Goal: Task Accomplishment & Management: Manage account settings

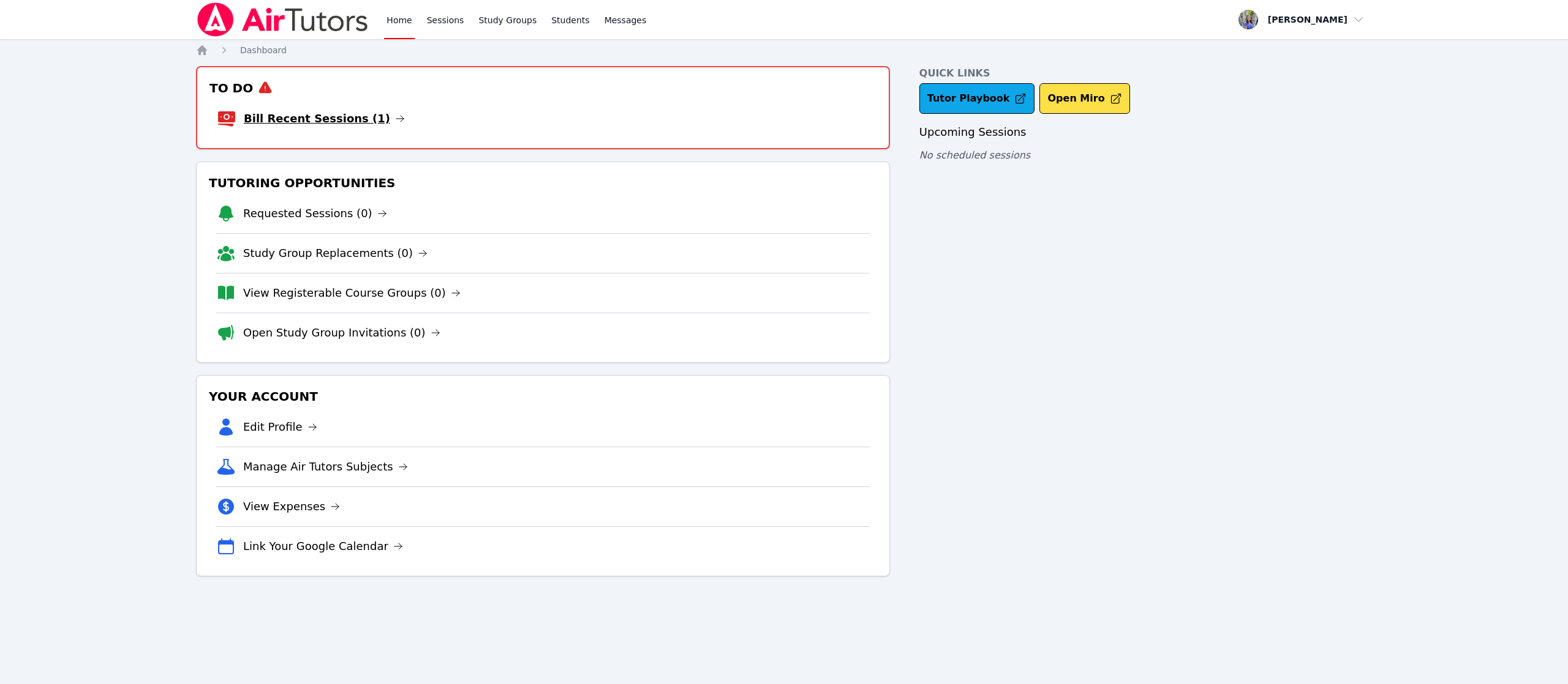
click at [344, 115] on link "Bill Recent Sessions (1)" at bounding box center [324, 119] width 161 height 17
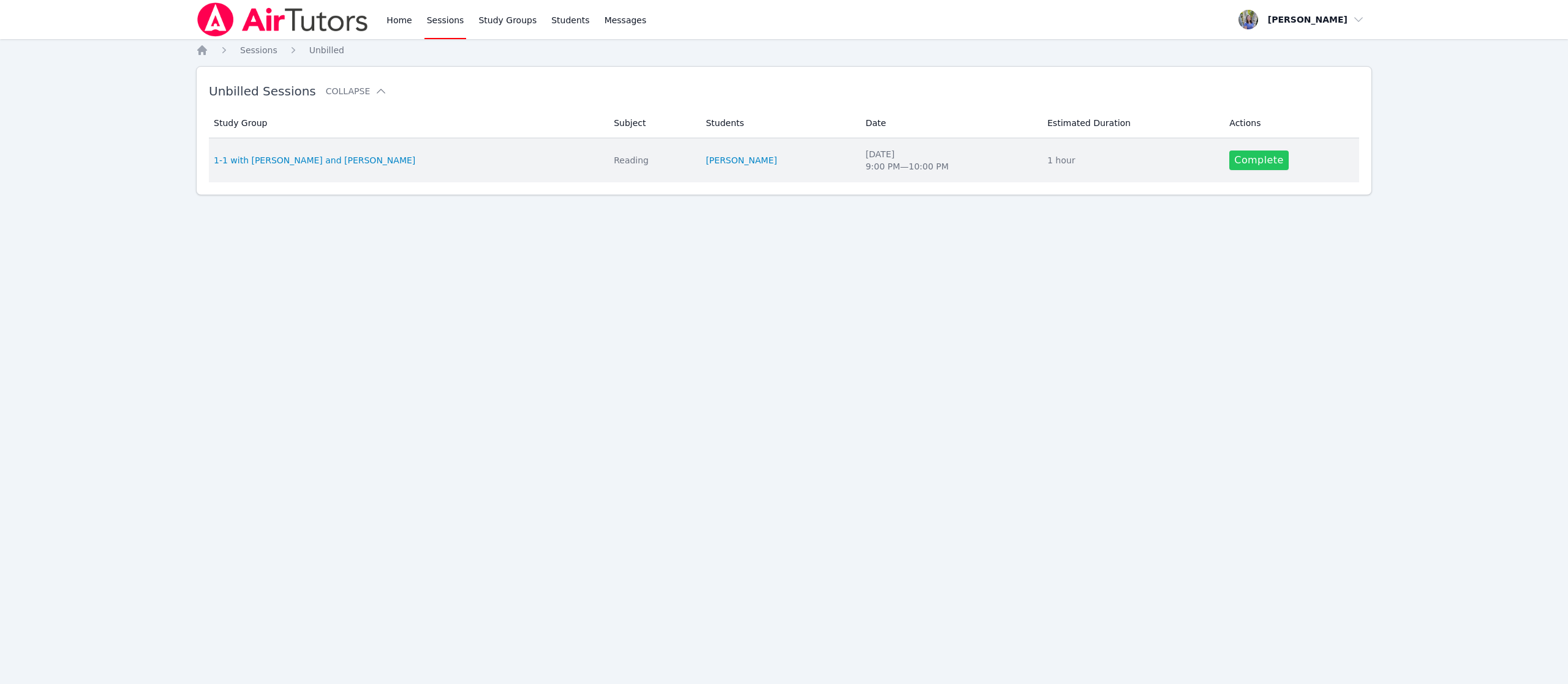
click at [1251, 166] on link "Complete" at bounding box center [1258, 160] width 59 height 19
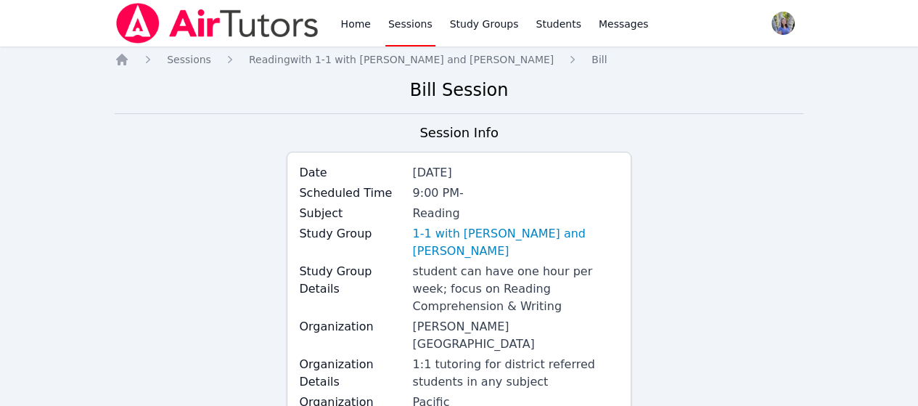
drag, startPoint x: 1654, startPoint y: 14, endPoint x: 641, endPoint y: 110, distance: 1017.6
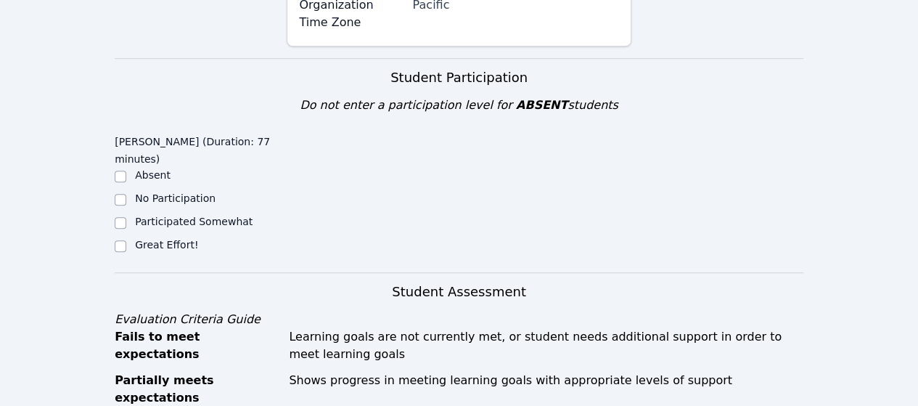
scroll to position [376, 0]
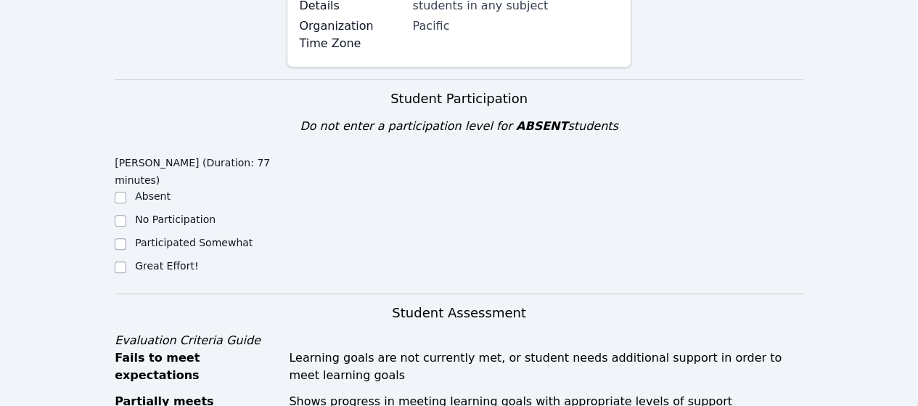
click at [144, 260] on label "Great Effort!" at bounding box center [166, 266] width 63 height 12
click at [126, 261] on input "Great Effort!" at bounding box center [121, 267] width 12 height 12
checkbox input "true"
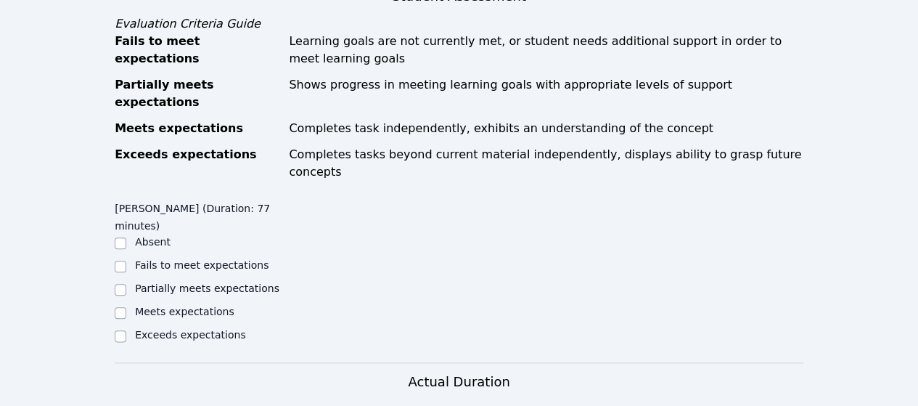
scroll to position [690, 0]
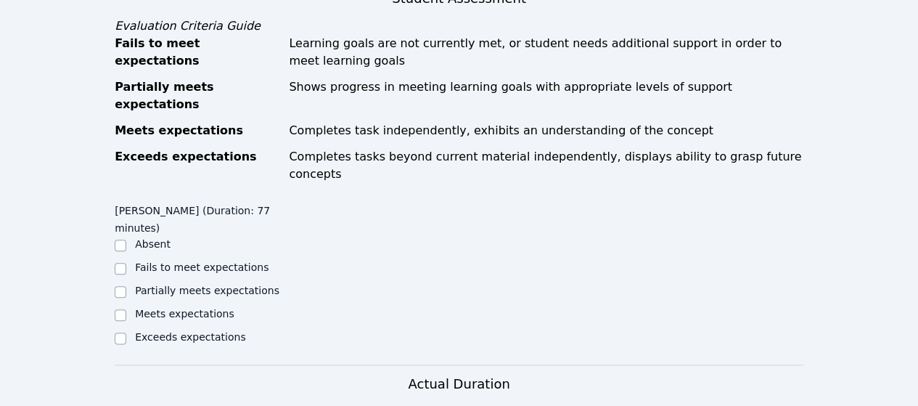
click at [127, 306] on div "Meets expectations" at bounding box center [201, 314] width 172 height 17
click at [122, 286] on input "Partially meets expectations" at bounding box center [121, 292] width 12 height 12
checkbox input "true"
click at [120, 309] on input "Meets expectations" at bounding box center [121, 315] width 12 height 12
checkbox input "true"
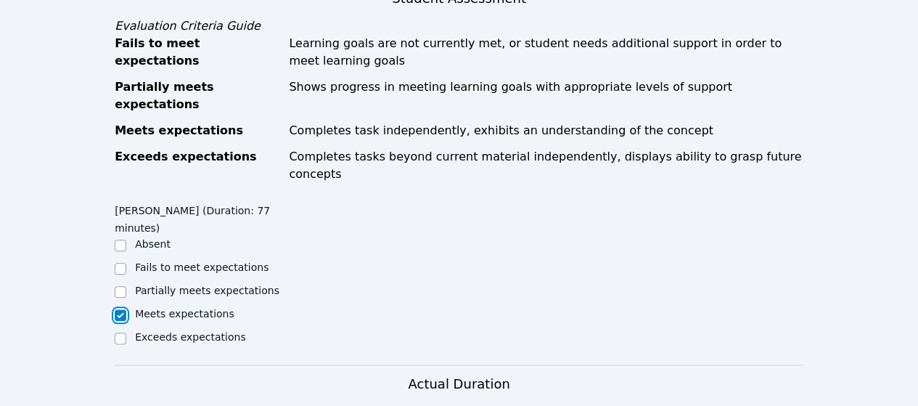
checkbox input "false"
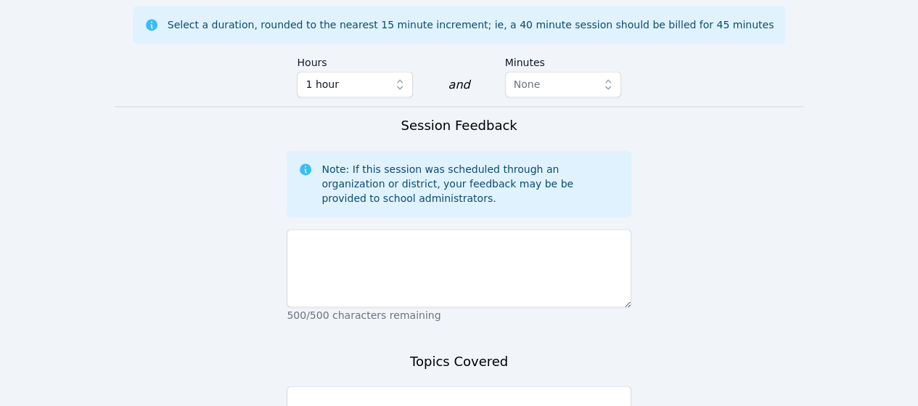
scroll to position [1101, 0]
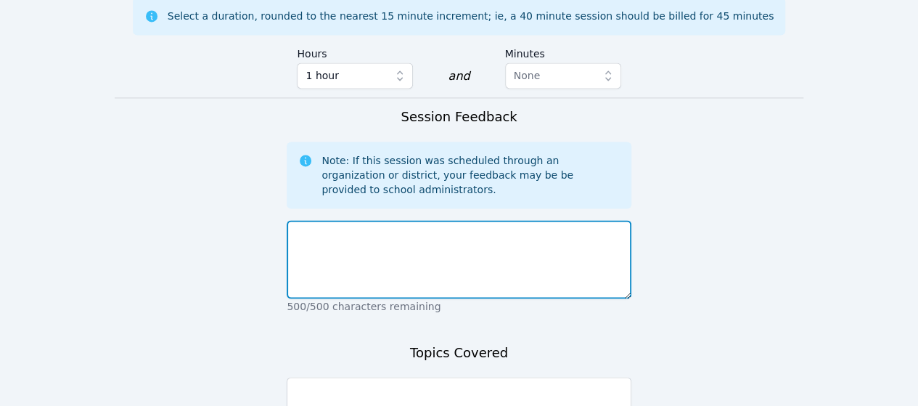
click at [422, 220] on textarea at bounding box center [459, 259] width 344 height 78
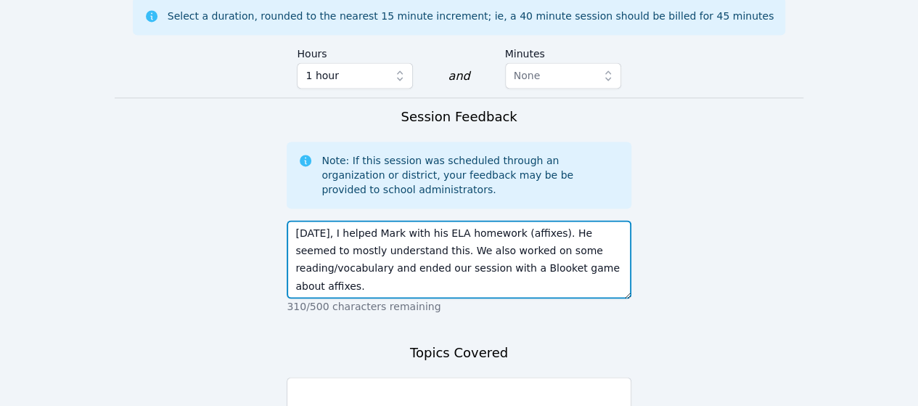
type textarea "Today, I helped Mark with his ELA homework (affixes). He seemed to mostly under…"
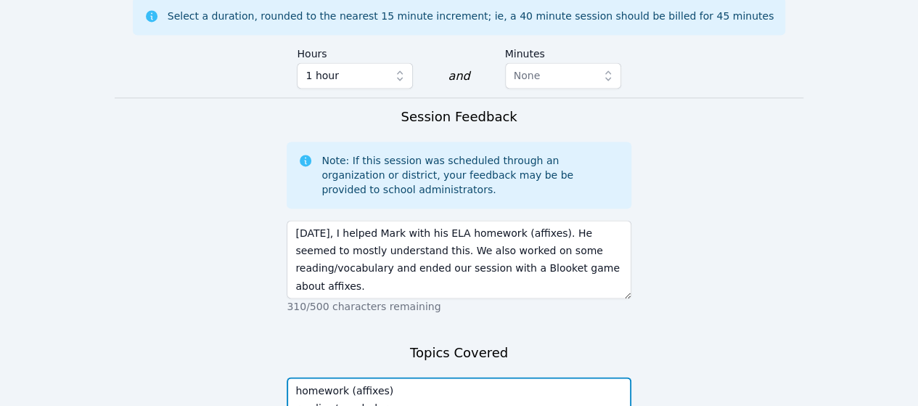
type textarea "homework (affixes) reading/vocabulary"
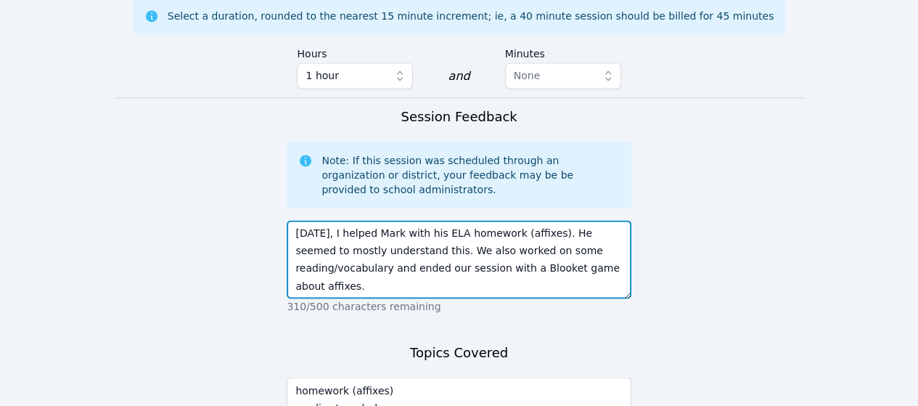
click at [605, 220] on textarea "Today, I helped Mark with his ELA homework (affixes). He seemed to mostly under…" at bounding box center [459, 259] width 344 height 78
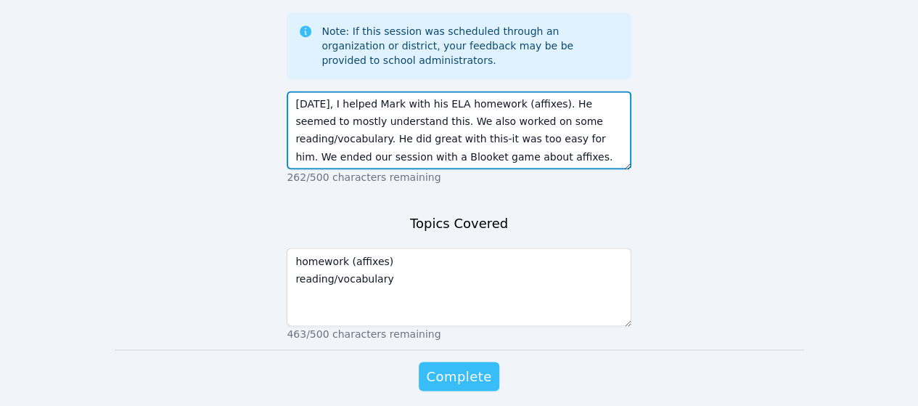
type textarea "Today, I helped Mark with his ELA homework (affixes). He seemed to mostly under…"
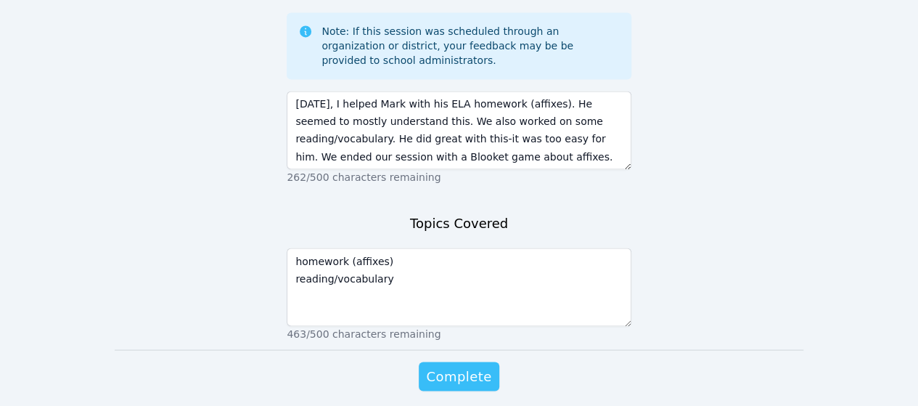
click at [460, 366] on span "Complete" at bounding box center [458, 376] width 65 height 20
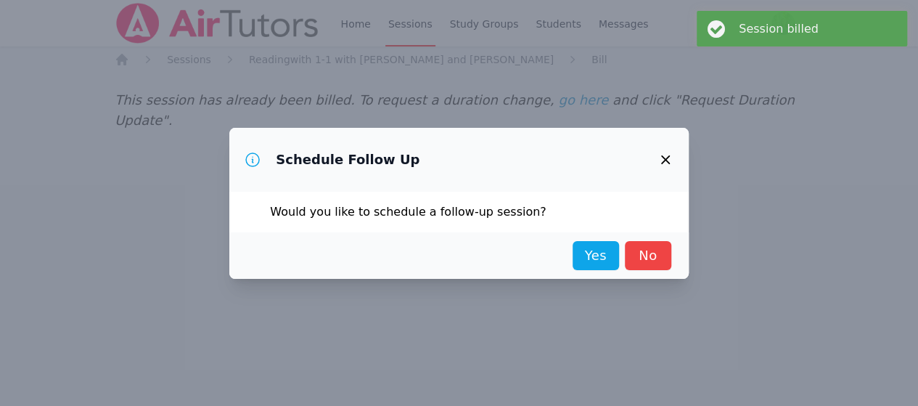
scroll to position [0, 0]
click at [612, 255] on link "Yes" at bounding box center [603, 255] width 46 height 29
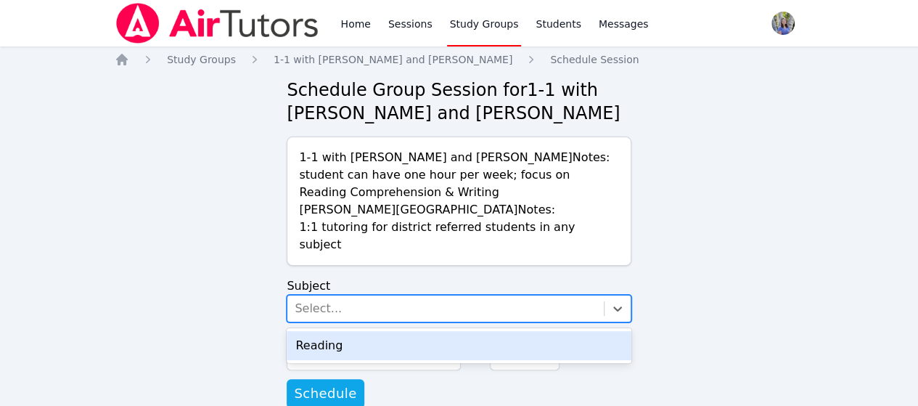
click at [552, 295] on div "Select..." at bounding box center [445, 308] width 316 height 26
click at [556, 331] on div "Reading" at bounding box center [459, 345] width 344 height 29
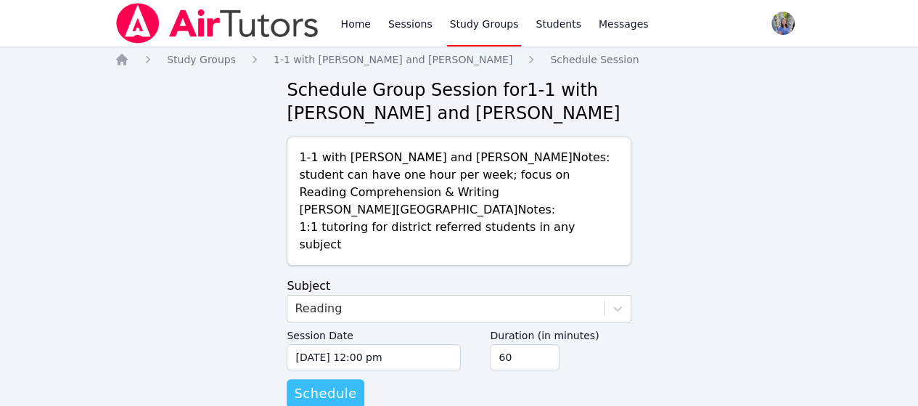
click at [311, 383] on span "Schedule" at bounding box center [325, 393] width 62 height 20
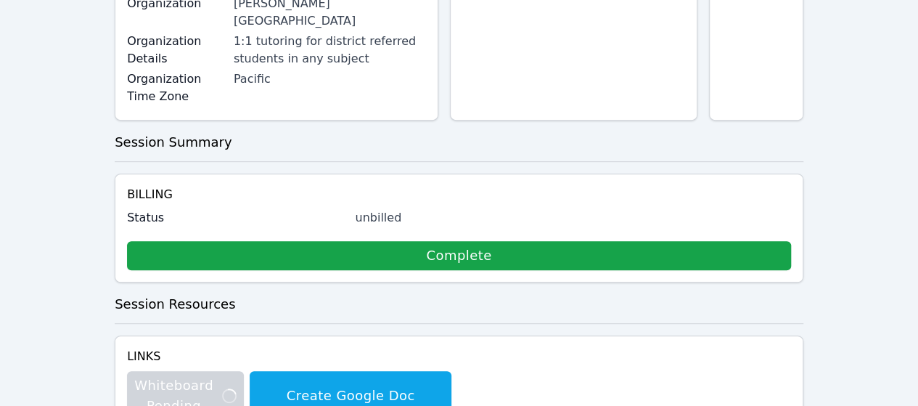
scroll to position [288, 0]
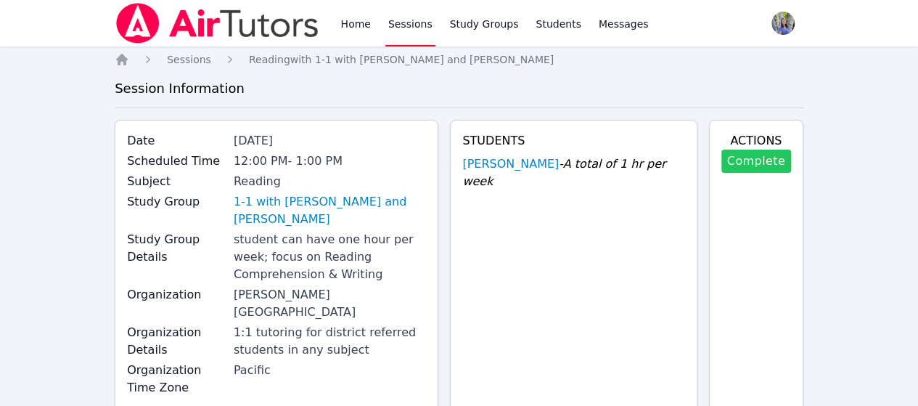
click at [760, 161] on link "Complete" at bounding box center [756, 160] width 70 height 23
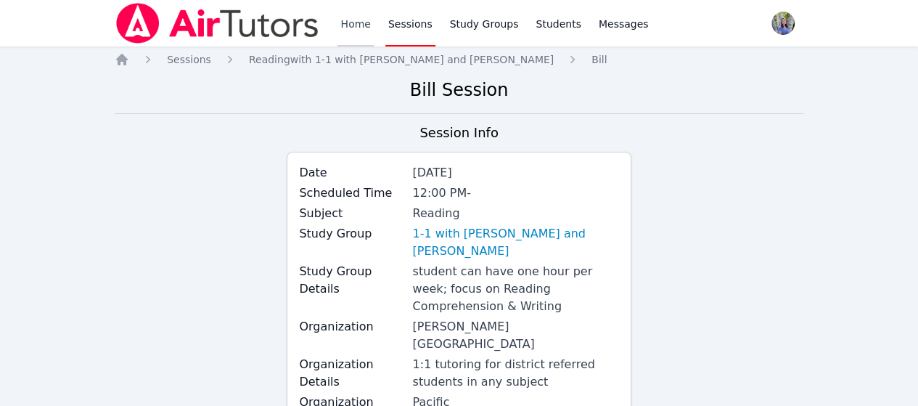
click at [349, 33] on link "Home" at bounding box center [355, 23] width 36 height 46
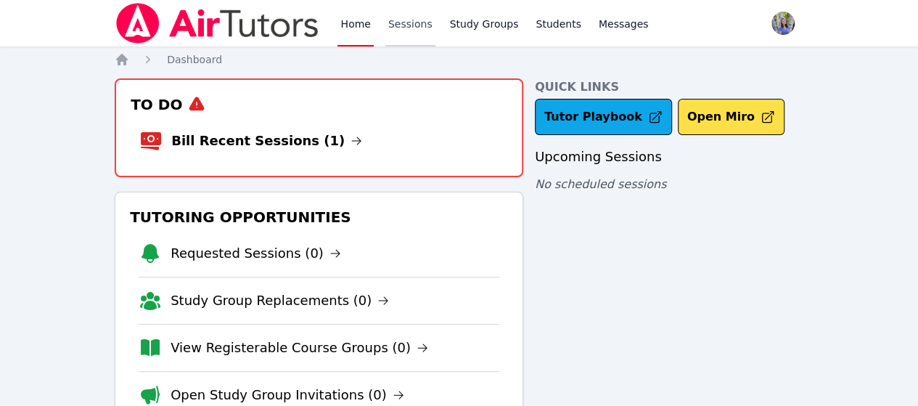
click at [405, 18] on link "Sessions" at bounding box center [410, 23] width 50 height 46
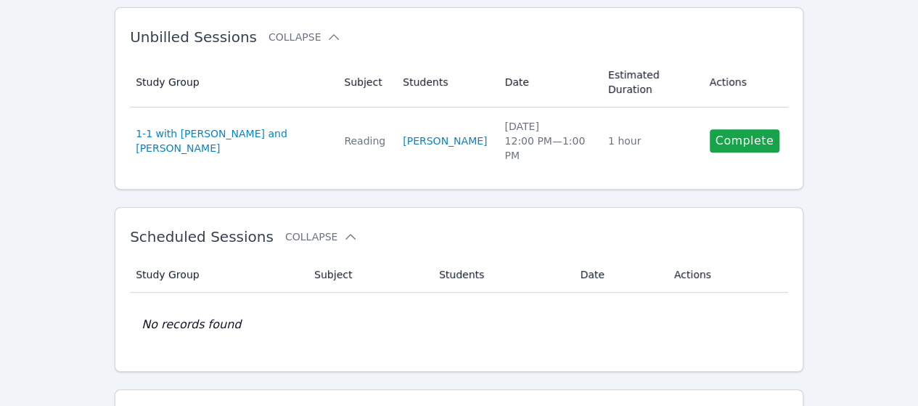
scroll to position [351, 0]
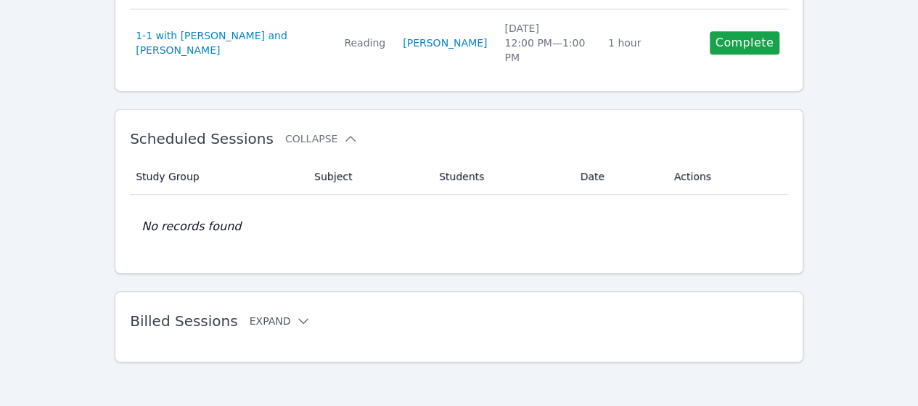
click at [296, 318] on icon at bounding box center [303, 320] width 15 height 15
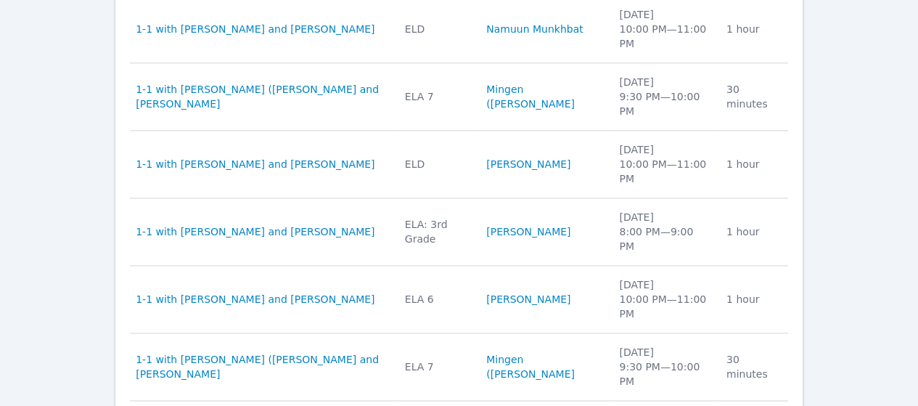
scroll to position [0, 0]
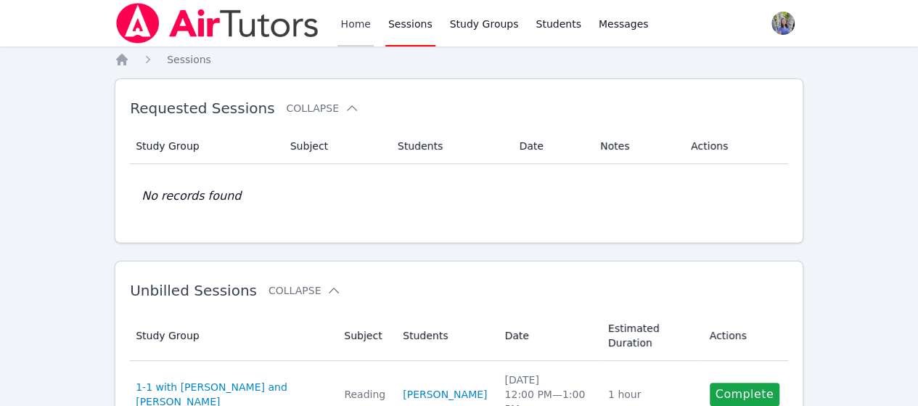
click at [362, 33] on link "Home" at bounding box center [355, 23] width 36 height 46
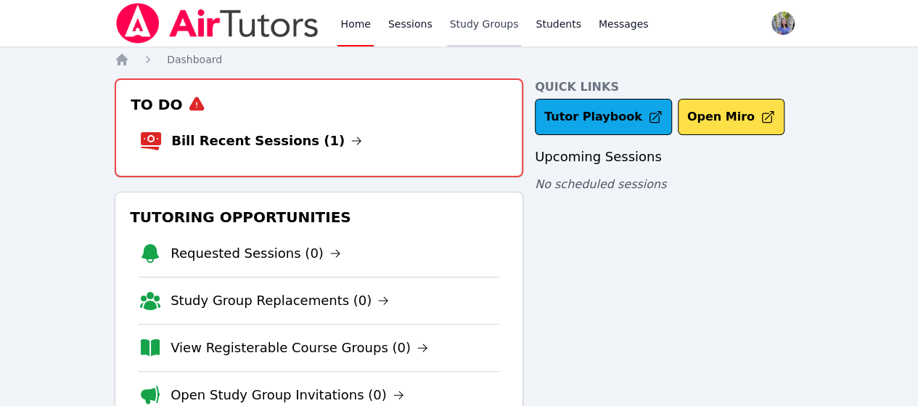
click at [459, 24] on link "Study Groups" at bounding box center [484, 23] width 75 height 46
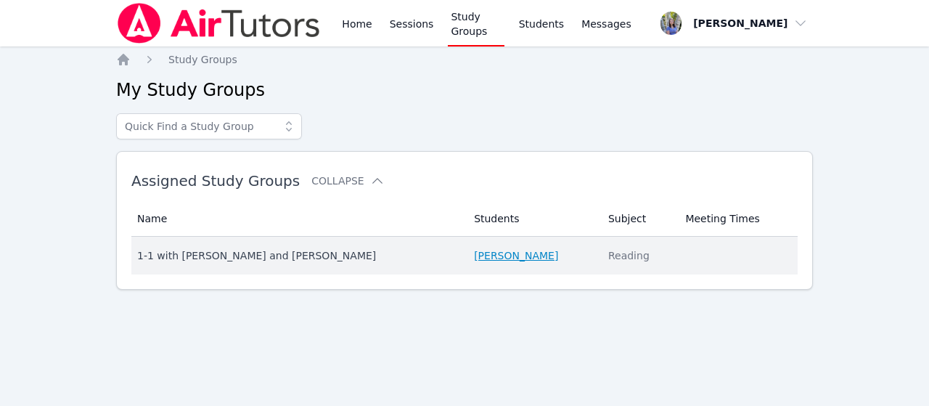
click at [502, 256] on link "[PERSON_NAME]" at bounding box center [516, 255] width 84 height 15
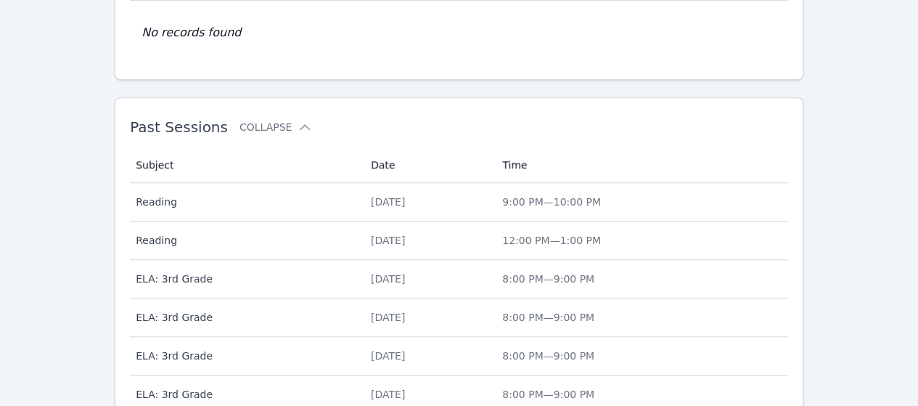
scroll to position [549, 0]
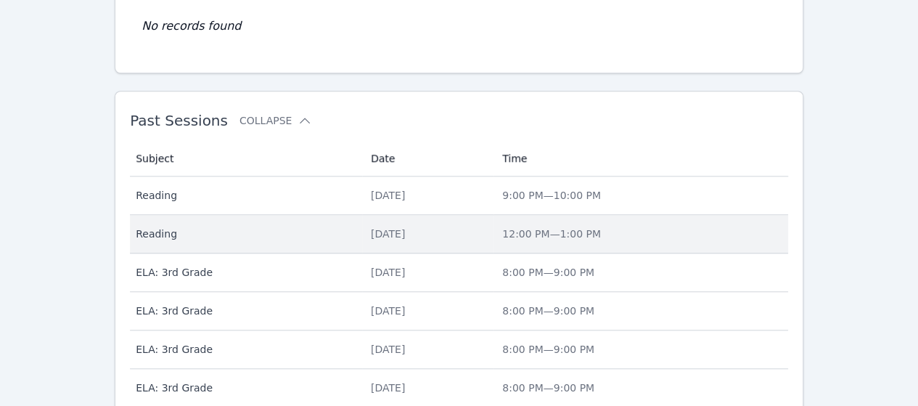
click at [176, 226] on span "Reading" at bounding box center [245, 233] width 218 height 15
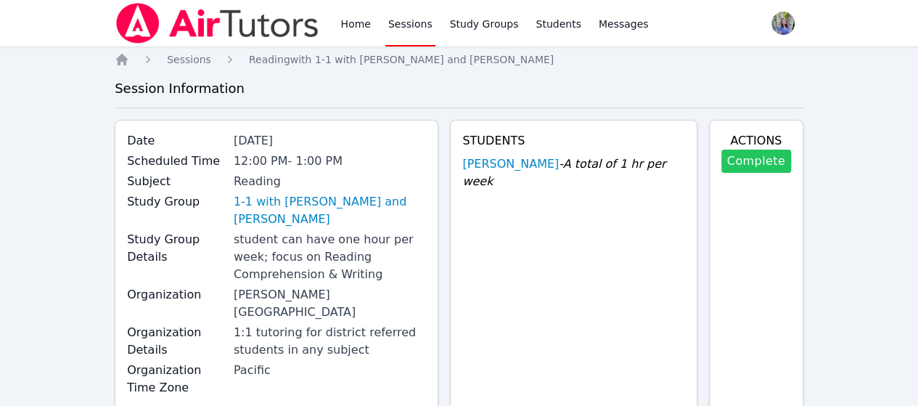
click at [749, 171] on link "Complete" at bounding box center [756, 160] width 70 height 23
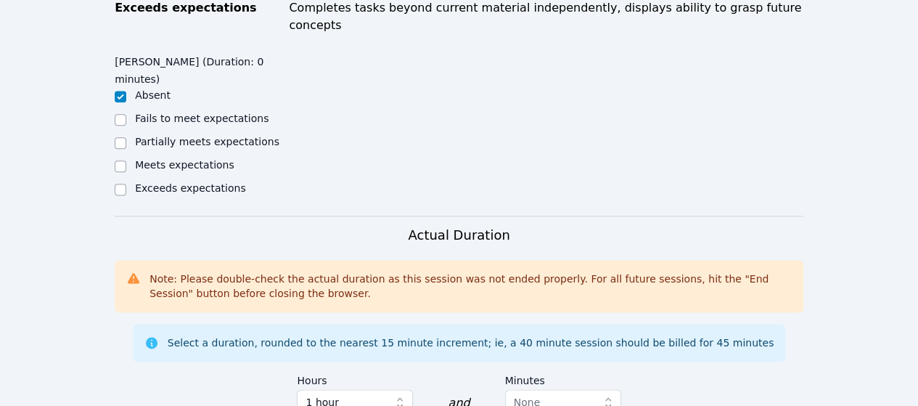
scroll to position [910, 0]
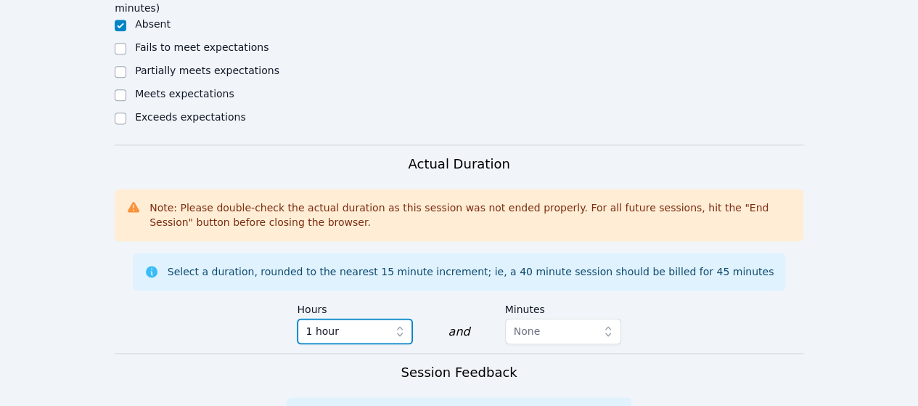
click at [388, 318] on button "1 hour" at bounding box center [355, 331] width 116 height 26
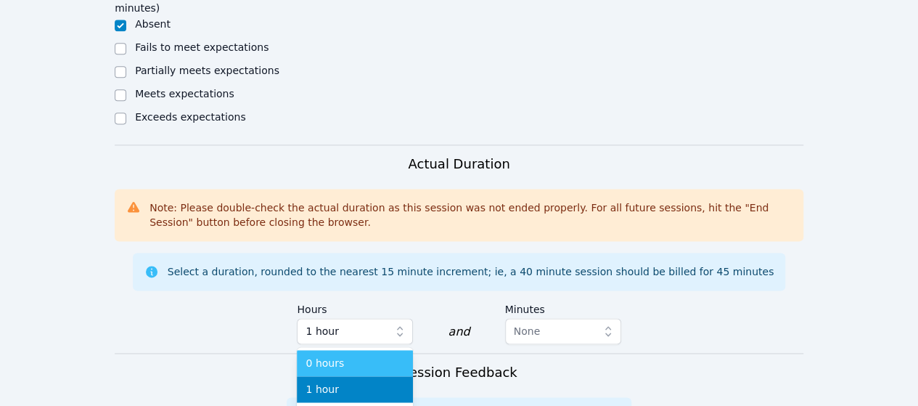
click at [399, 350] on li "0 hours" at bounding box center [355, 363] width 116 height 26
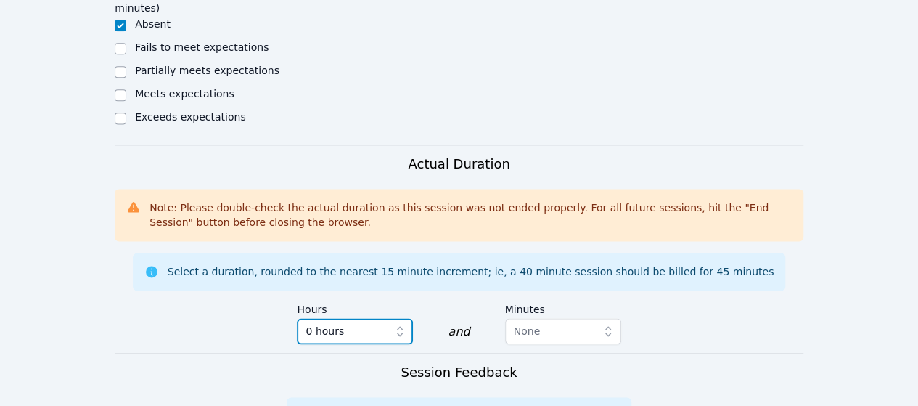
scroll to position [1265, 0]
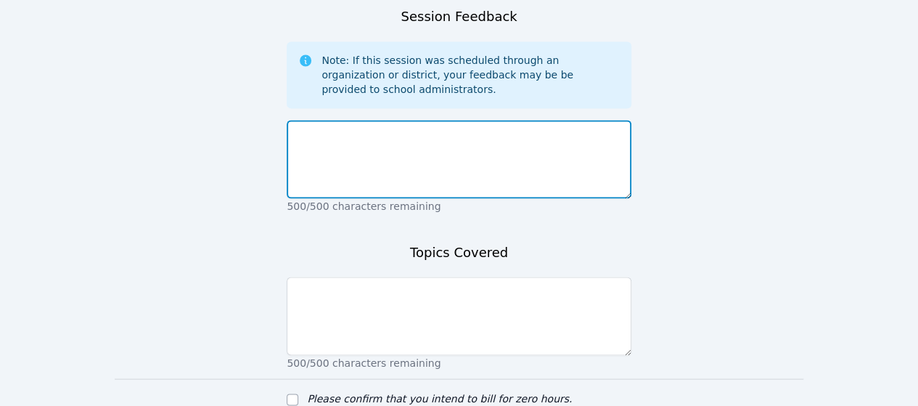
click at [389, 120] on textarea at bounding box center [459, 159] width 344 height 78
type textarea "mistake"
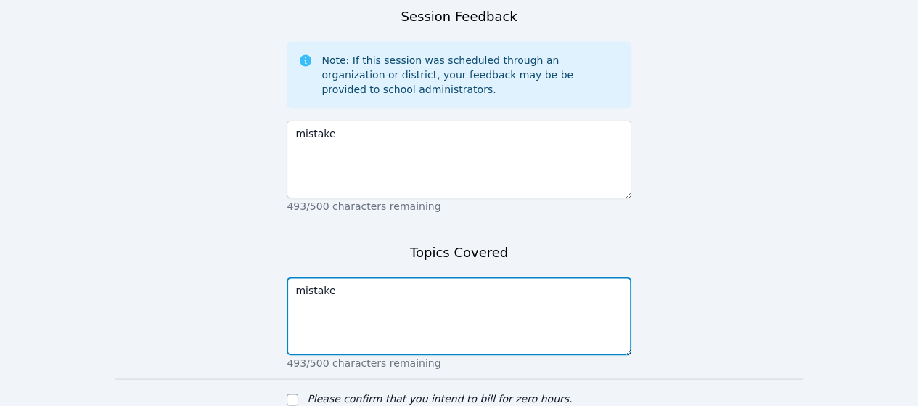
type textarea "mistake"
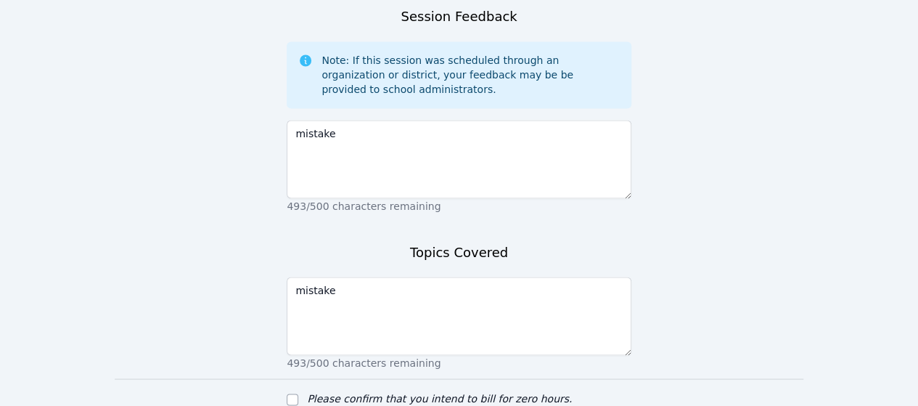
click at [379, 392] on label "Please confirm that you intend to bill for zero hours." at bounding box center [439, 398] width 265 height 12
click at [298, 393] on input "Please confirm that you intend to bill for zero hours." at bounding box center [293, 399] width 12 height 12
checkbox input "true"
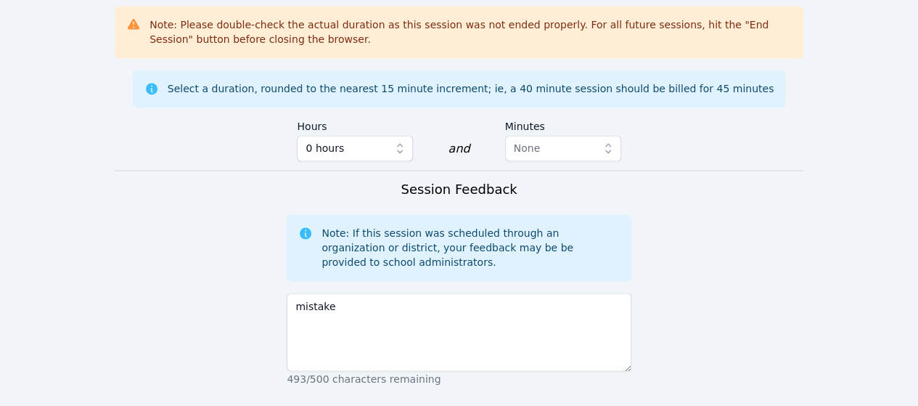
scroll to position [974, 0]
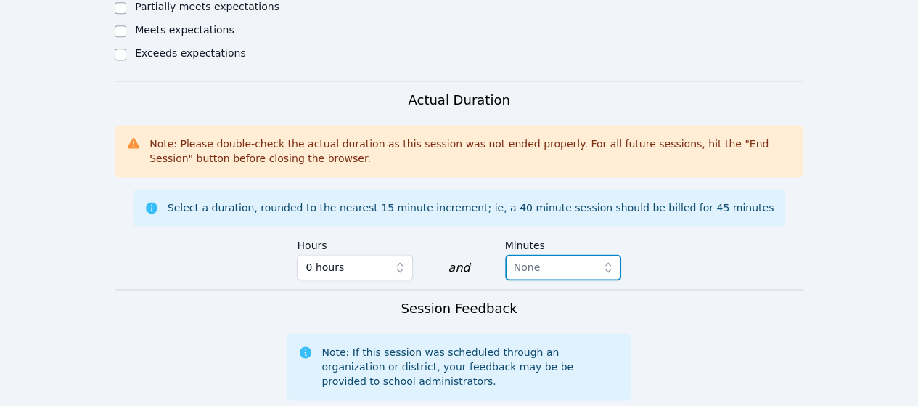
click at [573, 258] on span "None" at bounding box center [553, 266] width 78 height 17
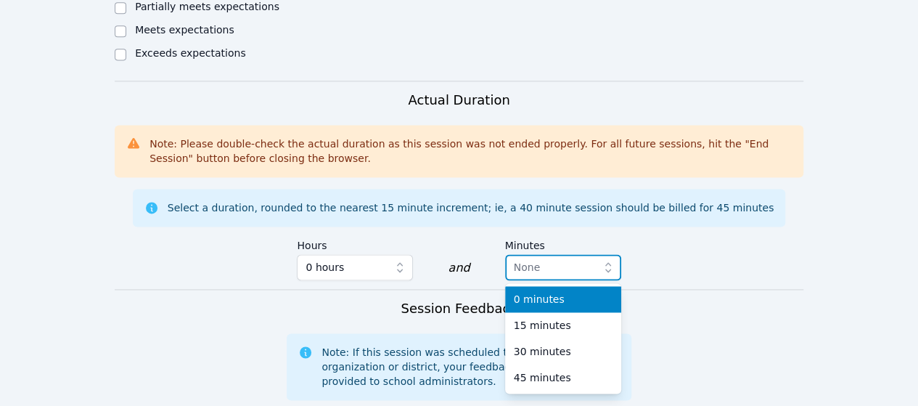
click at [573, 258] on span "None" at bounding box center [553, 266] width 78 height 17
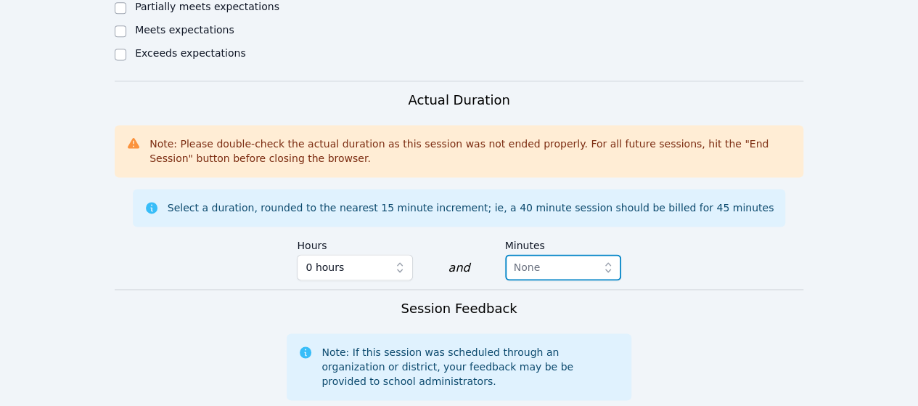
scroll to position [1321, 0]
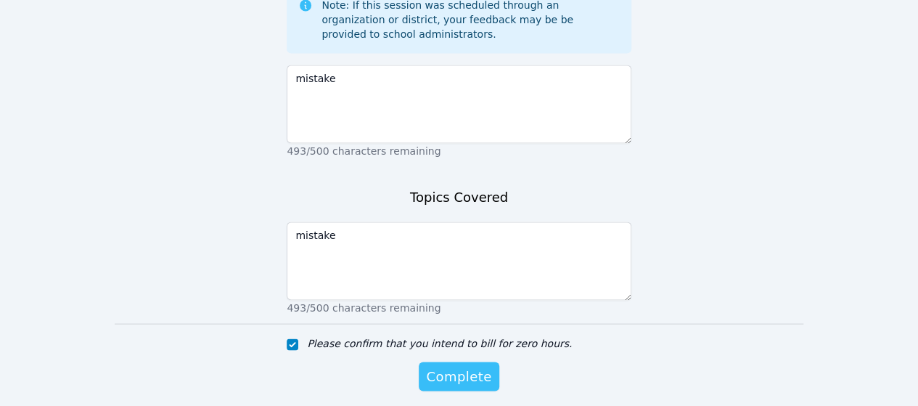
click at [475, 366] on span "Complete" at bounding box center [458, 376] width 65 height 20
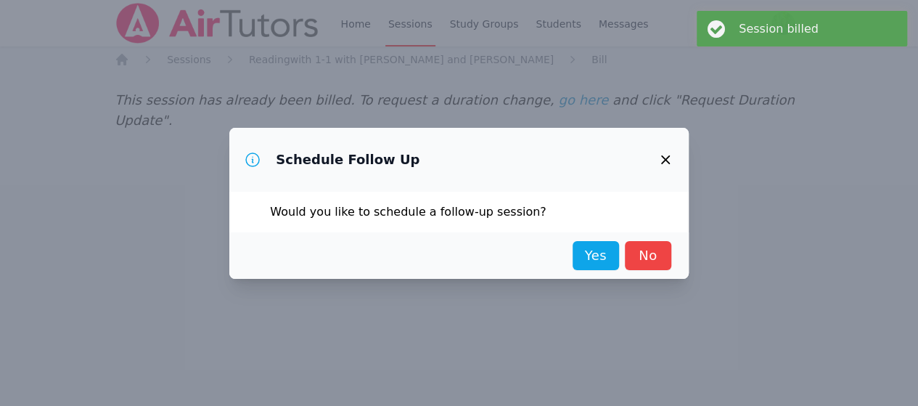
scroll to position [0, 0]
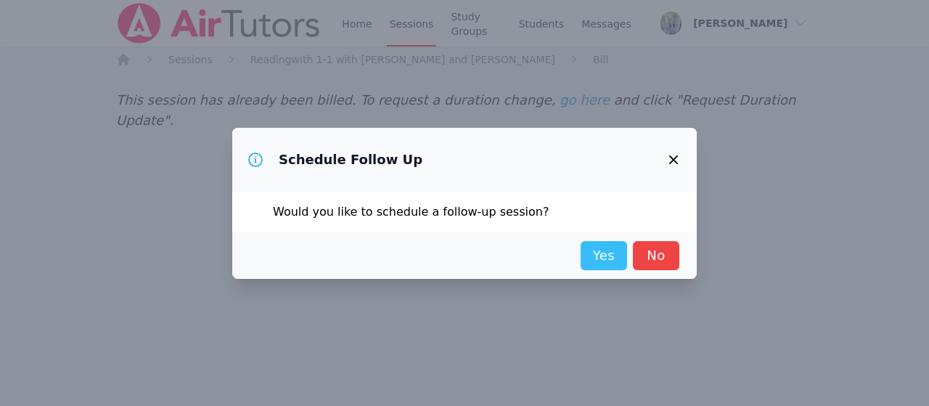
click at [611, 253] on link "Yes" at bounding box center [603, 255] width 46 height 29
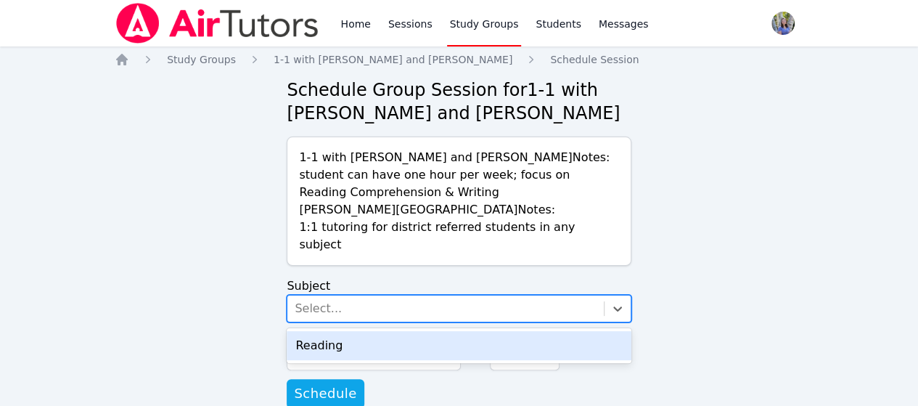
click at [574, 299] on div "Select..." at bounding box center [445, 308] width 316 height 26
click at [533, 335] on div "Reading" at bounding box center [459, 345] width 344 height 29
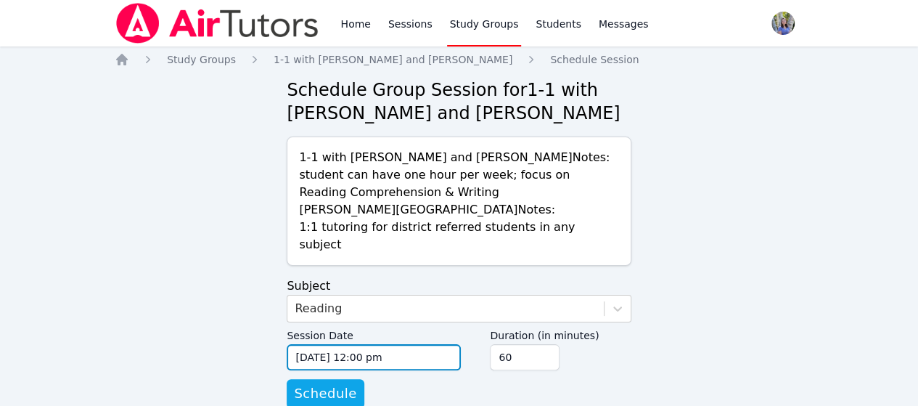
click at [314, 344] on input "[DATE] 12:00 pm" at bounding box center [374, 357] width 174 height 26
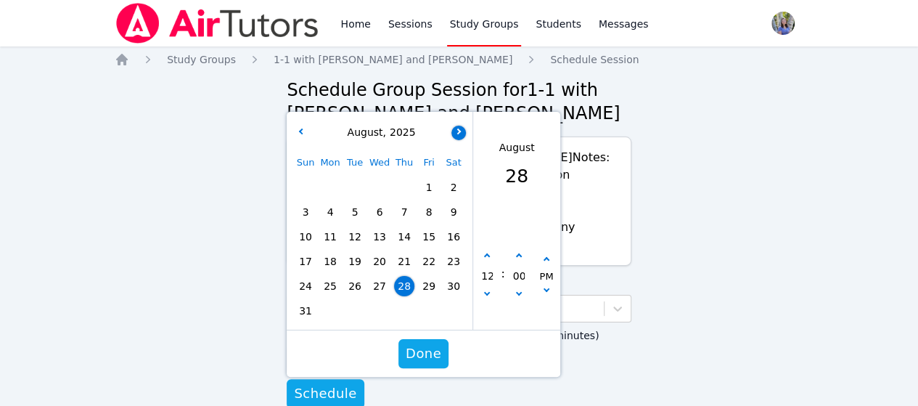
click at [459, 126] on button "button" at bounding box center [458, 133] width 15 height 15
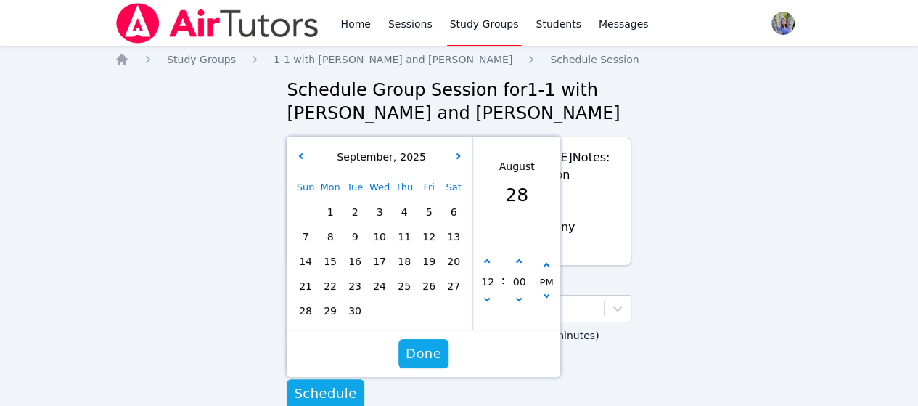
click at [411, 202] on span "4" at bounding box center [404, 212] width 20 height 20
click at [488, 259] on icon "button" at bounding box center [487, 262] width 6 height 6
type input "[DATE] 01:00 pm"
type input "01"
click at [488, 259] on icon "button" at bounding box center [487, 262] width 6 height 6
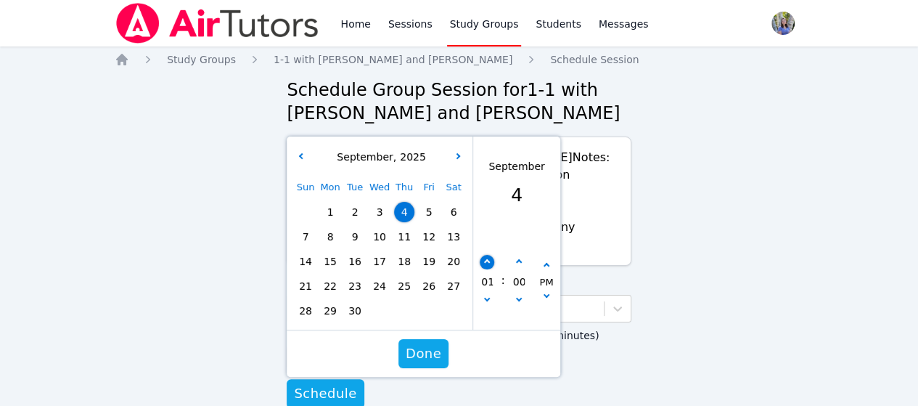
type input "[DATE] 02:00 pm"
type input "02"
click at [488, 259] on icon "button" at bounding box center [487, 262] width 6 height 6
type input "[DATE] 03:00 pm"
type input "03"
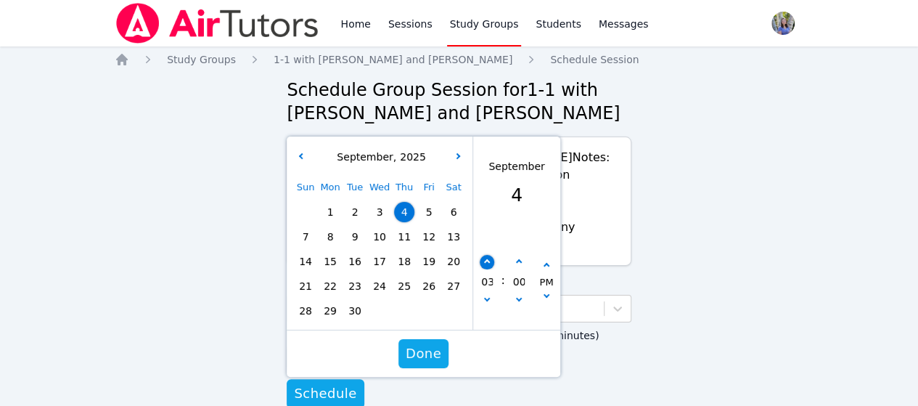
click at [488, 259] on icon "button" at bounding box center [487, 262] width 6 height 6
type input "[DATE] 04:00 pm"
type input "04"
click at [488, 259] on icon "button" at bounding box center [487, 262] width 6 height 6
type input "[DATE] 05:00 pm"
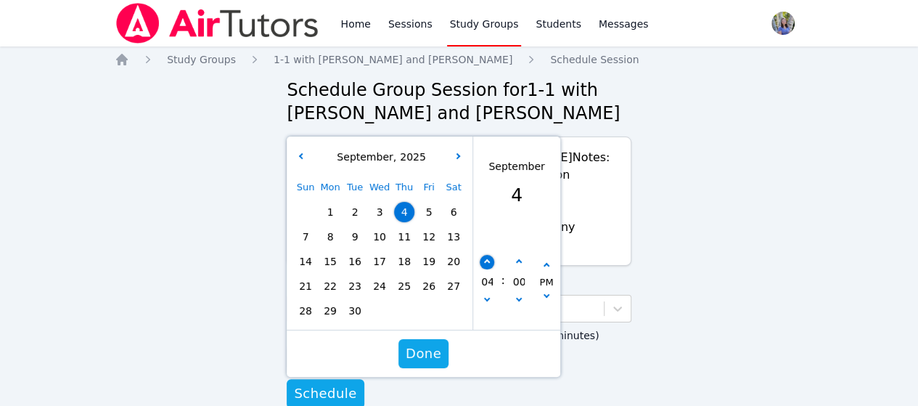
type input "05"
click at [488, 259] on icon "button" at bounding box center [487, 262] width 6 height 6
type input "[DATE] 06:00 pm"
type input "06"
click at [488, 259] on icon "button" at bounding box center [487, 262] width 6 height 6
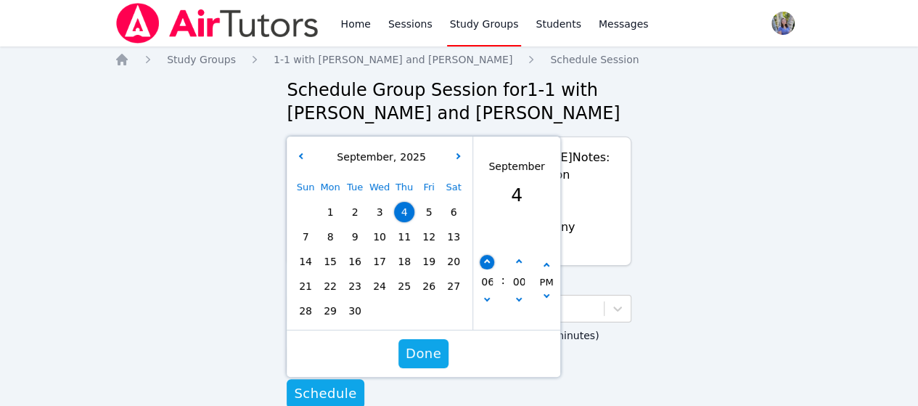
type input "[DATE] 07:00 pm"
type input "07"
click at [488, 259] on icon "button" at bounding box center [487, 262] width 6 height 6
type input "[DATE] 08:00 pm"
type input "08"
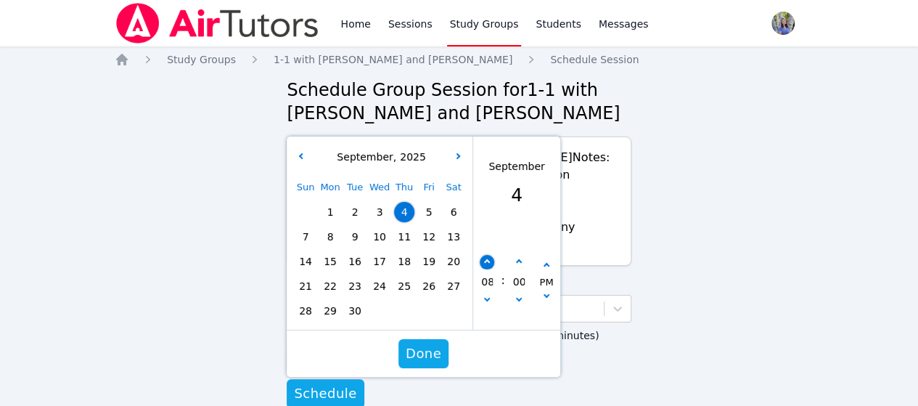
click at [488, 259] on icon "button" at bounding box center [487, 262] width 6 height 6
type input "[DATE] 09:00 pm"
type input "09"
click at [437, 343] on span "Done" at bounding box center [424, 353] width 36 height 20
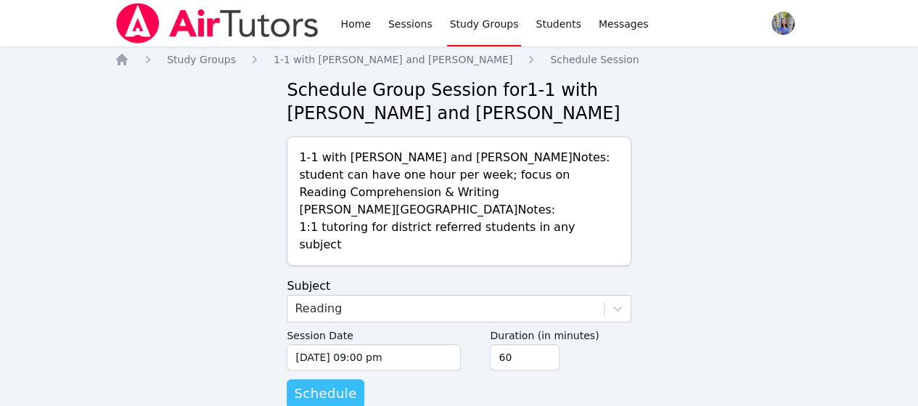
click at [335, 383] on span "Schedule" at bounding box center [325, 393] width 62 height 20
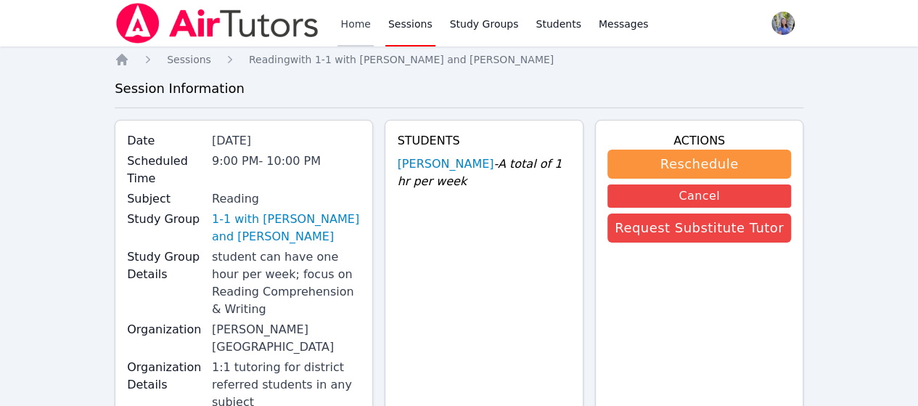
click at [370, 17] on link "Home" at bounding box center [355, 23] width 36 height 46
